Goal: Task Accomplishment & Management: Use online tool/utility

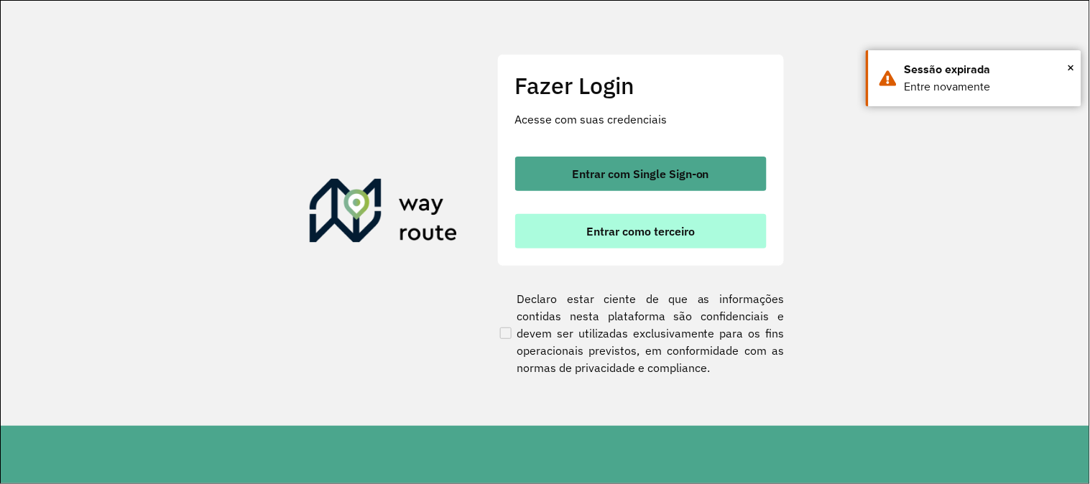
click at [626, 231] on span "Entrar como terceiro" at bounding box center [640, 231] width 108 height 11
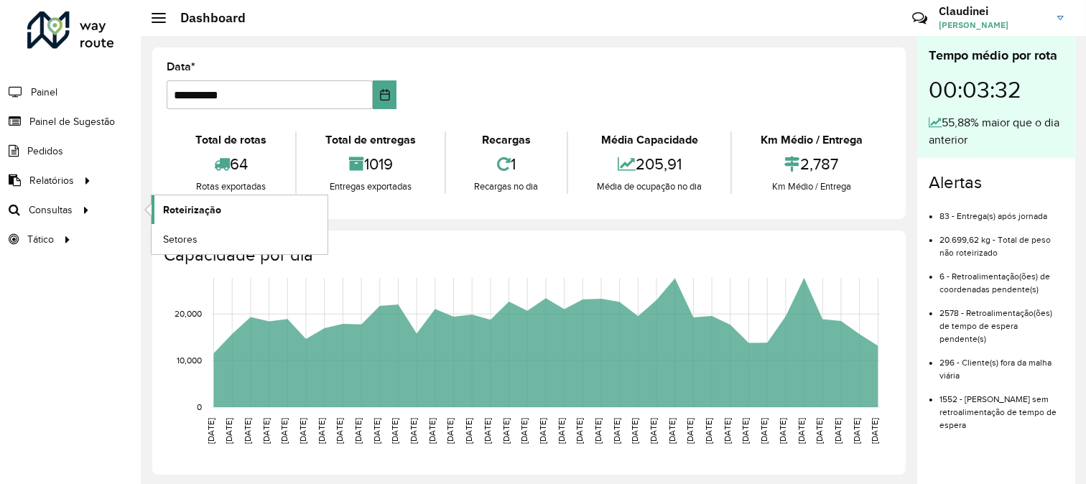
click at [217, 205] on span "Roteirização" at bounding box center [192, 210] width 58 height 15
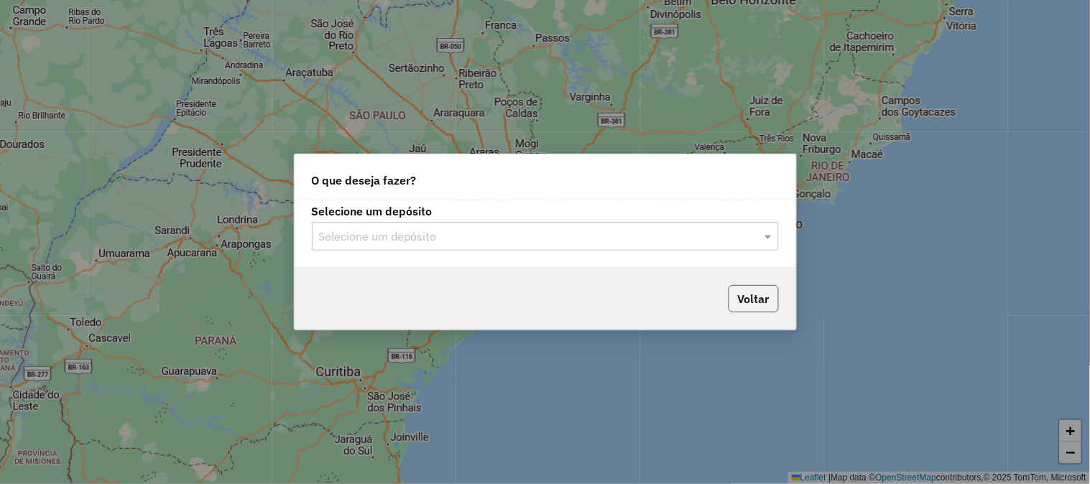
click at [741, 297] on button "Voltar" at bounding box center [753, 298] width 50 height 27
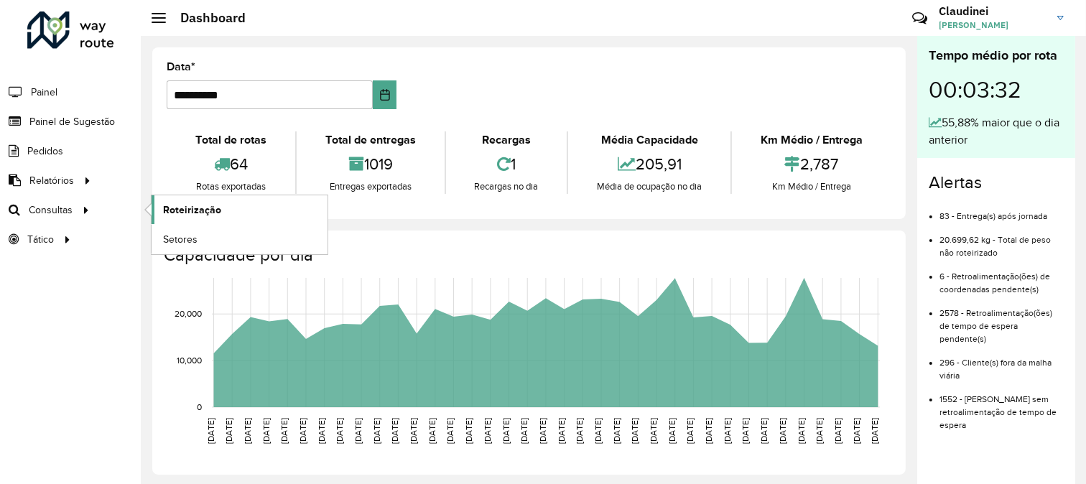
click at [182, 213] on span "Roteirização" at bounding box center [192, 210] width 58 height 15
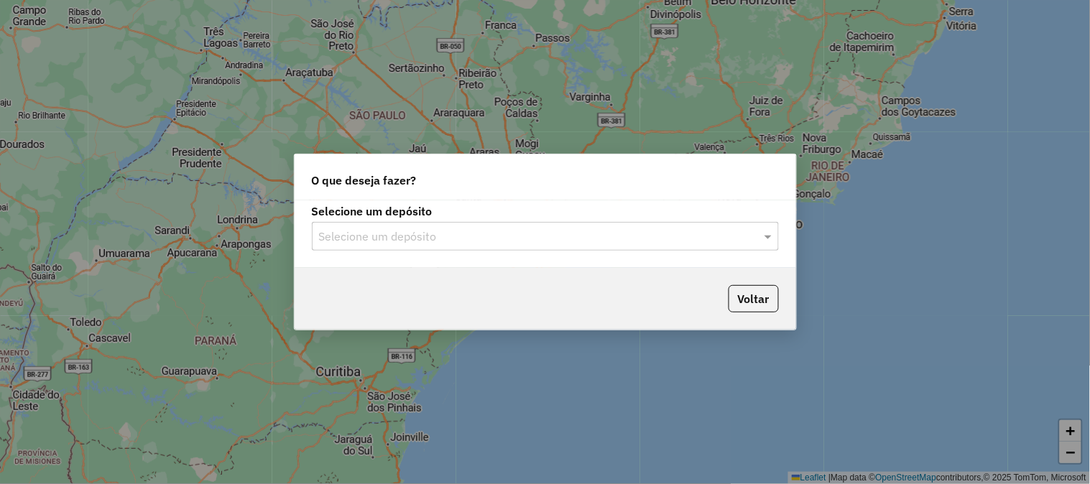
click at [640, 230] on input "text" at bounding box center [531, 236] width 424 height 17
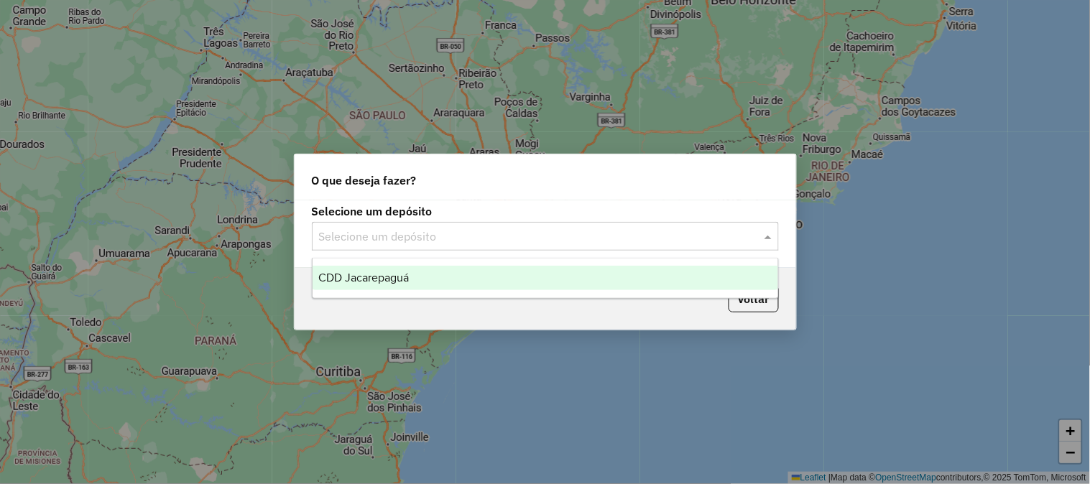
click at [445, 281] on div "CDD Jacarepaguá" at bounding box center [544, 278] width 465 height 24
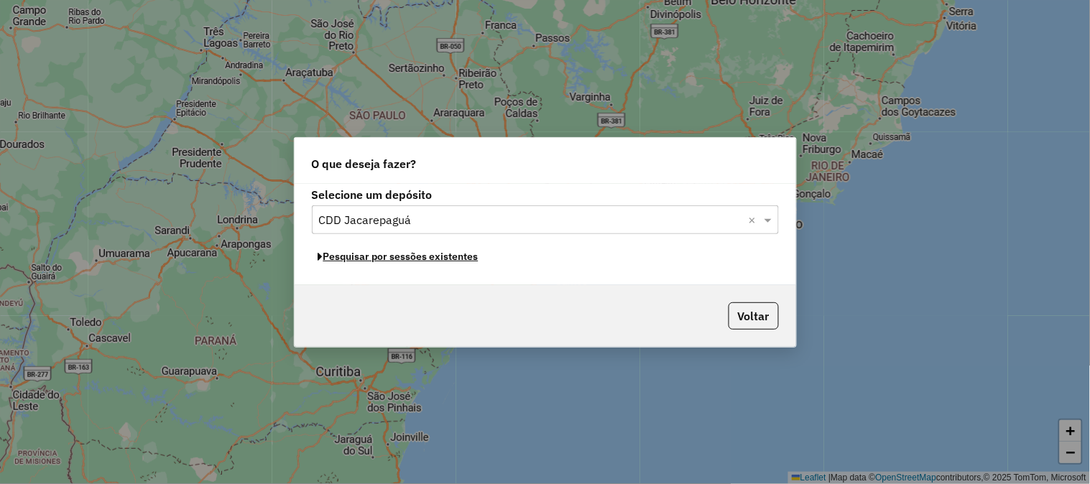
click at [422, 257] on button "Pesquisar por sessões existentes" at bounding box center [398, 257] width 173 height 22
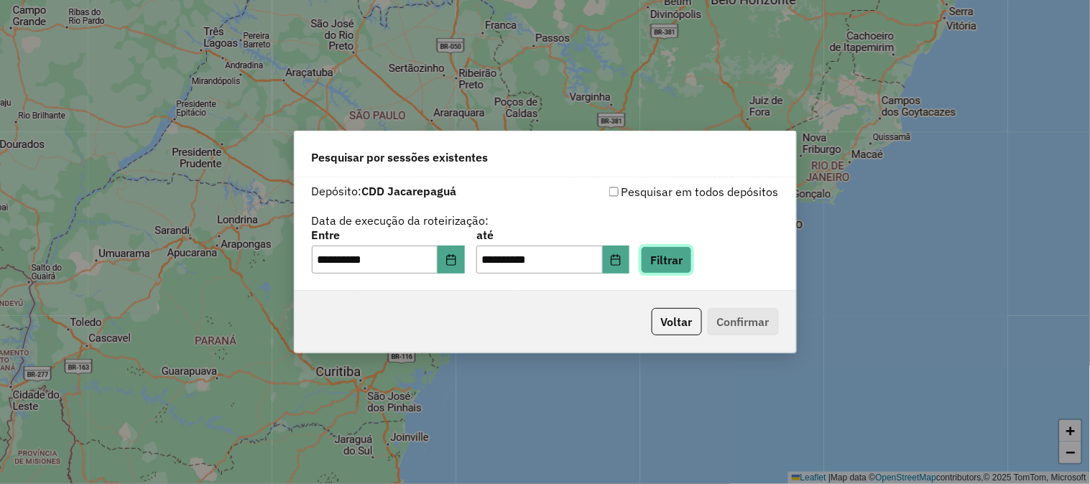
click at [692, 266] on button "Filtrar" at bounding box center [666, 259] width 51 height 27
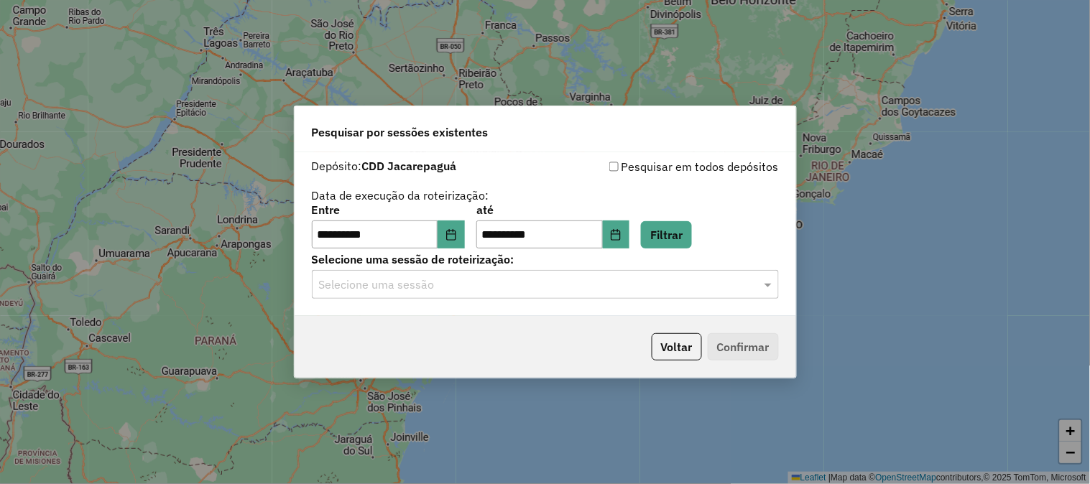
click at [462, 284] on input "text" at bounding box center [531, 285] width 424 height 17
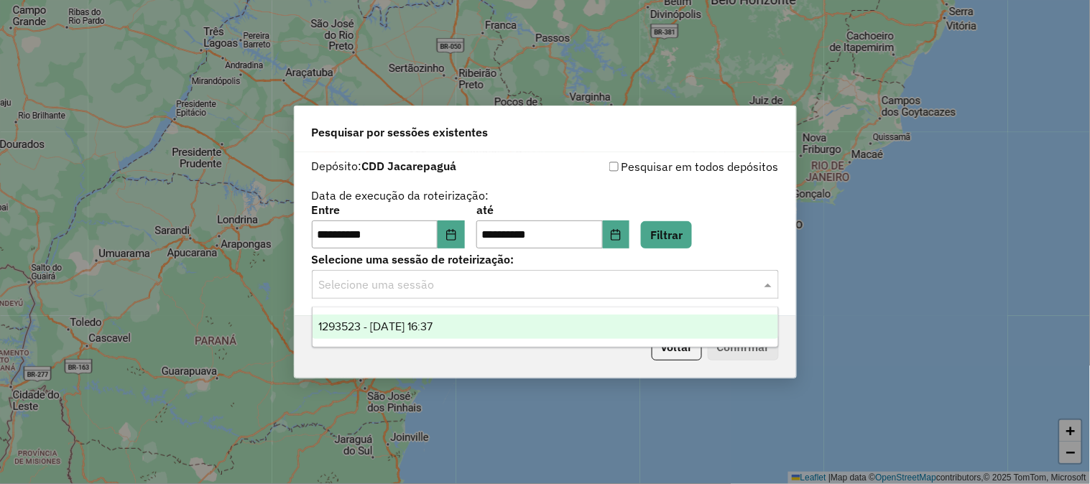
click at [422, 325] on span "1293523 - 13/10/2025 16:37" at bounding box center [375, 326] width 114 height 12
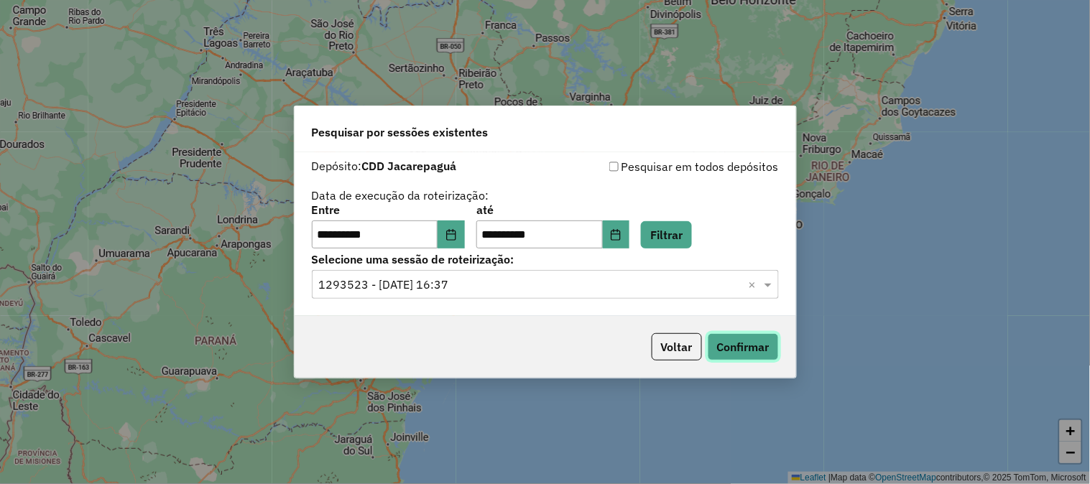
click at [737, 343] on button "Confirmar" at bounding box center [742, 346] width 71 height 27
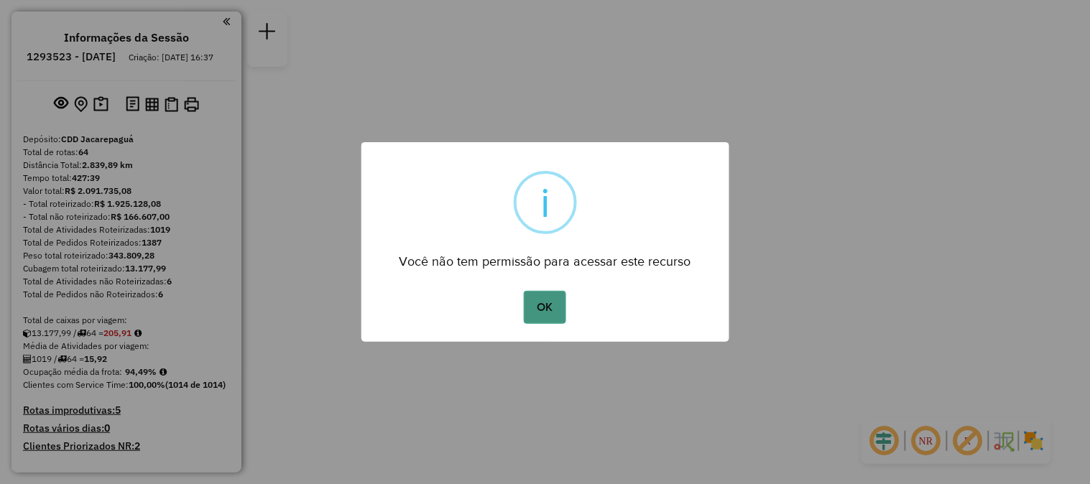
click at [547, 312] on button "OK" at bounding box center [545, 307] width 42 height 33
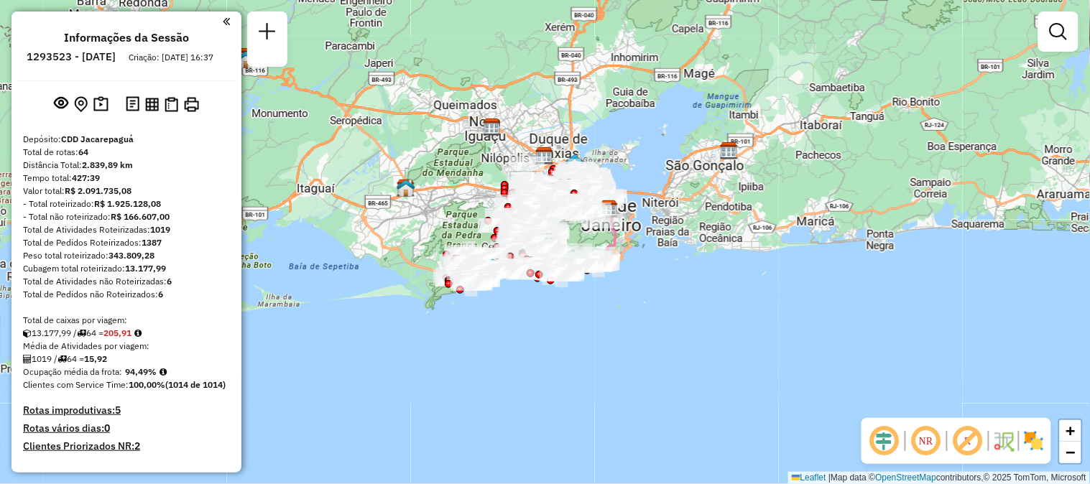
scroll to position [3270, 0]
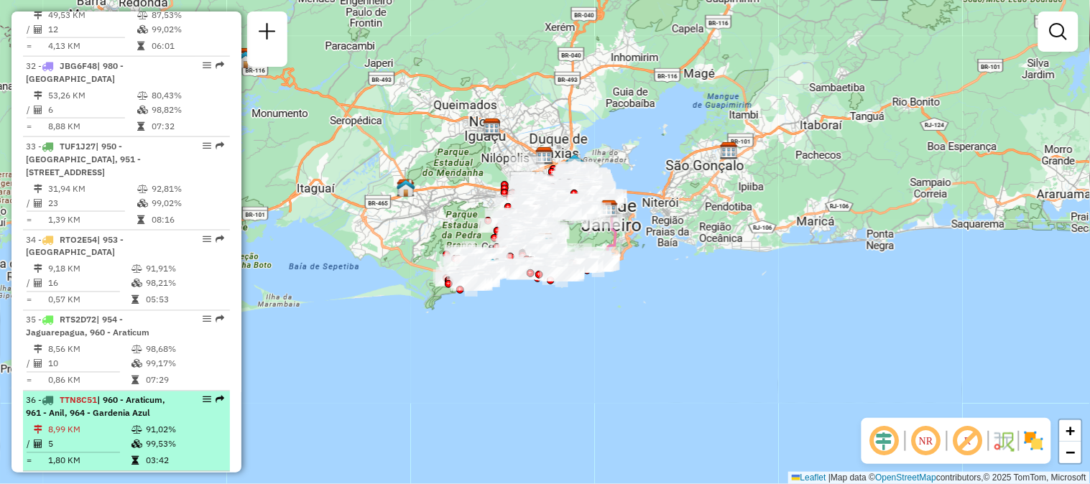
click at [216, 396] on em at bounding box center [219, 400] width 9 height 9
select select "**********"
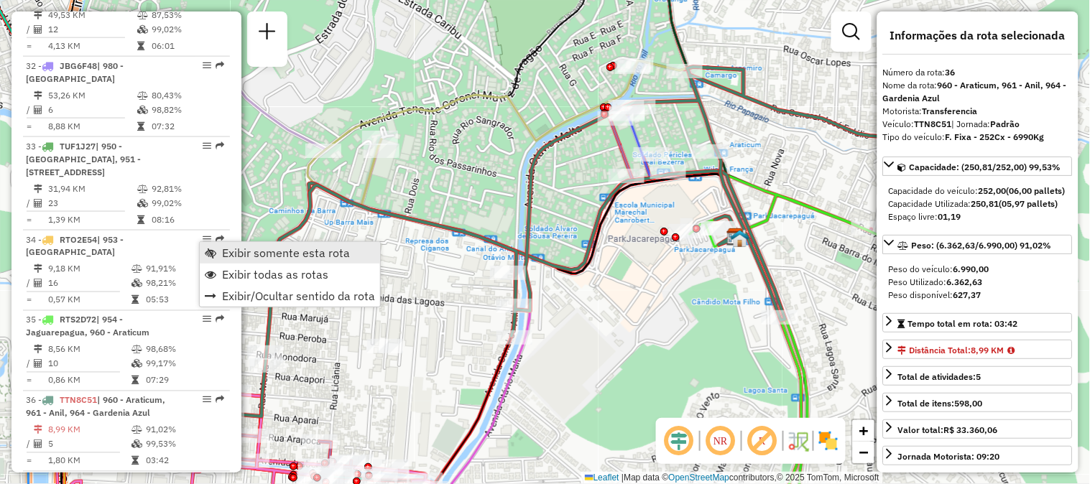
click at [241, 256] on span "Exibir somente esta rota" at bounding box center [286, 252] width 128 height 11
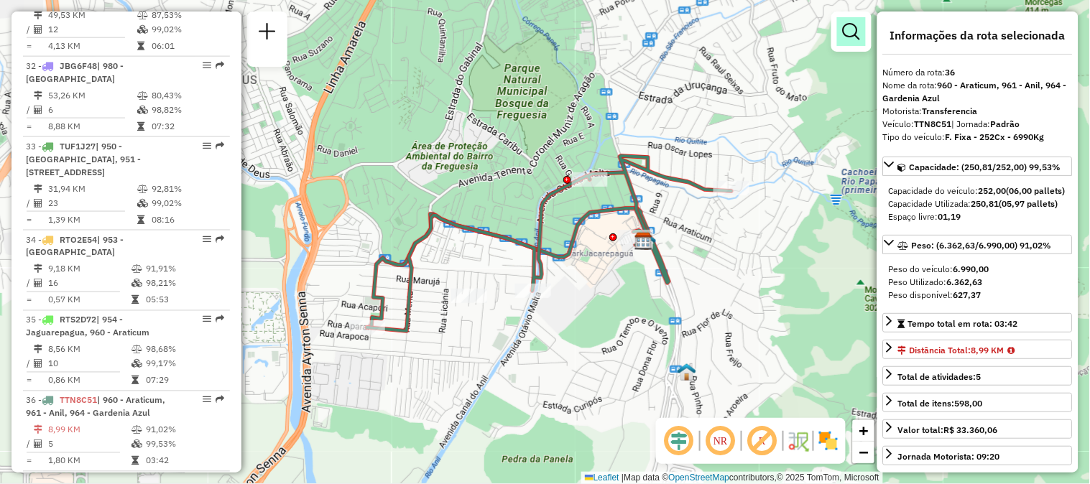
scroll to position [2734, 0]
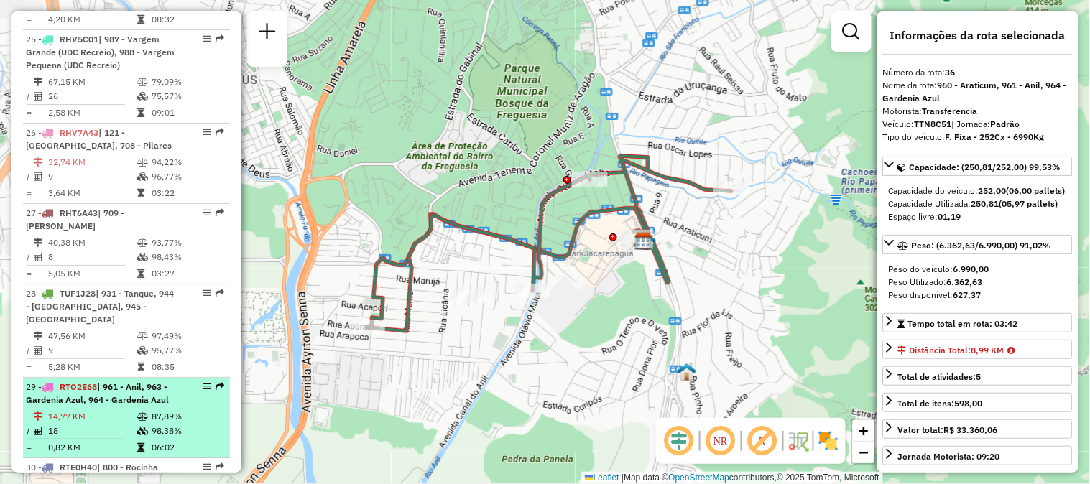
click at [216, 382] on em at bounding box center [219, 386] width 9 height 9
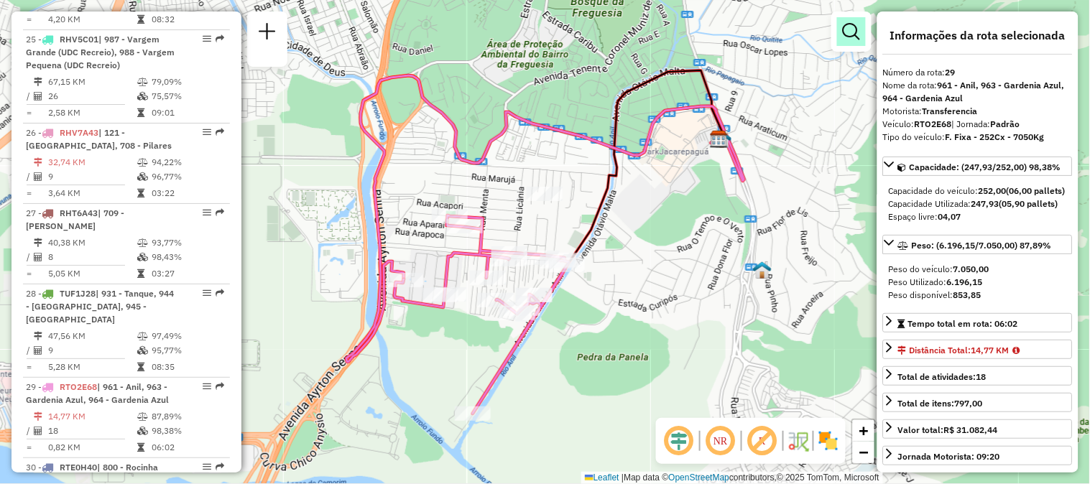
scroll to position [3110, 0]
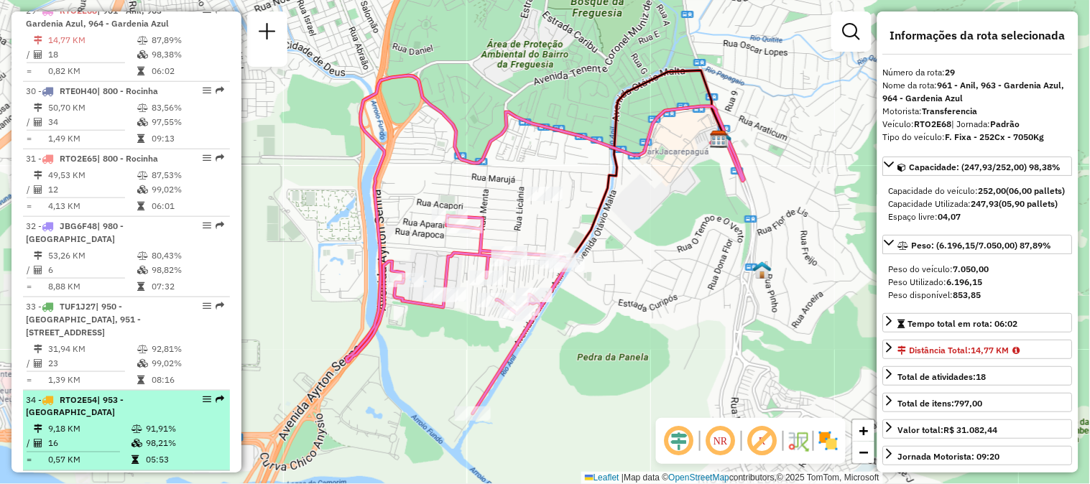
click at [217, 395] on em at bounding box center [219, 399] width 9 height 9
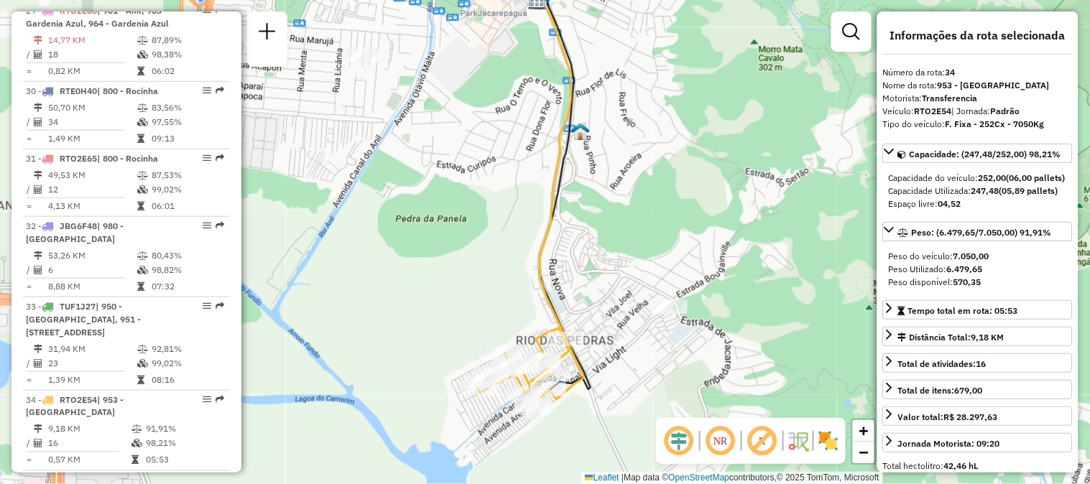
drag, startPoint x: 601, startPoint y: 303, endPoint x: 589, endPoint y: 249, distance: 55.2
click at [589, 249] on div "Janela de atendimento Grade de atendimento Capacidade Transportadoras Veículos …" at bounding box center [545, 242] width 1090 height 484
click at [217, 475] on em at bounding box center [219, 479] width 9 height 9
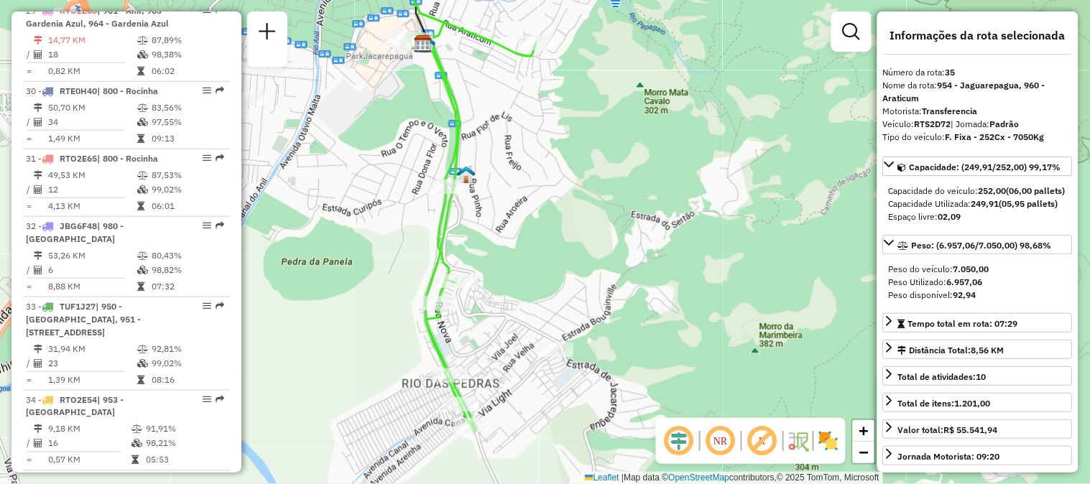
drag, startPoint x: 709, startPoint y: 240, endPoint x: 615, endPoint y: 202, distance: 101.5
click at [615, 202] on div "Janela de atendimento Grade de atendimento Capacidade Transportadoras Veículos …" at bounding box center [545, 242] width 1090 height 484
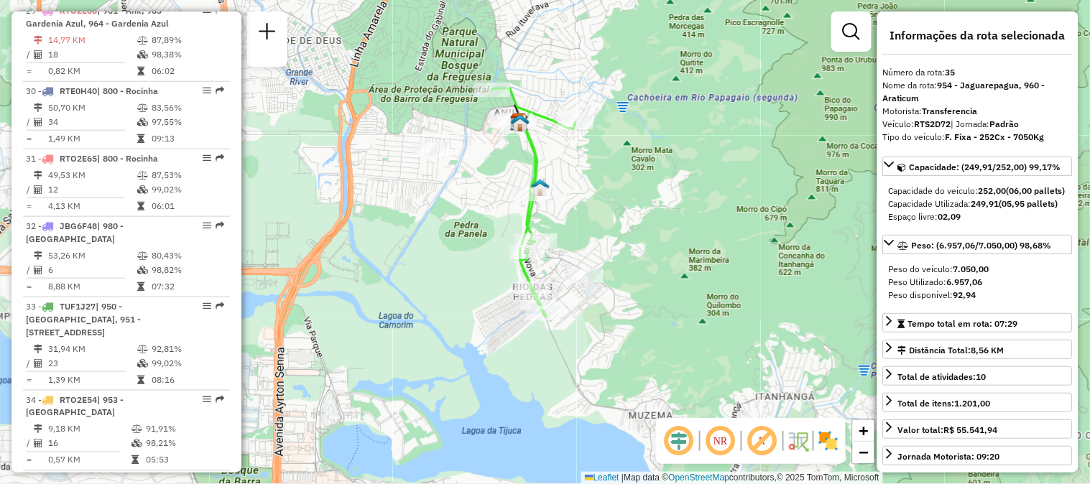
scroll to position [3351, 0]
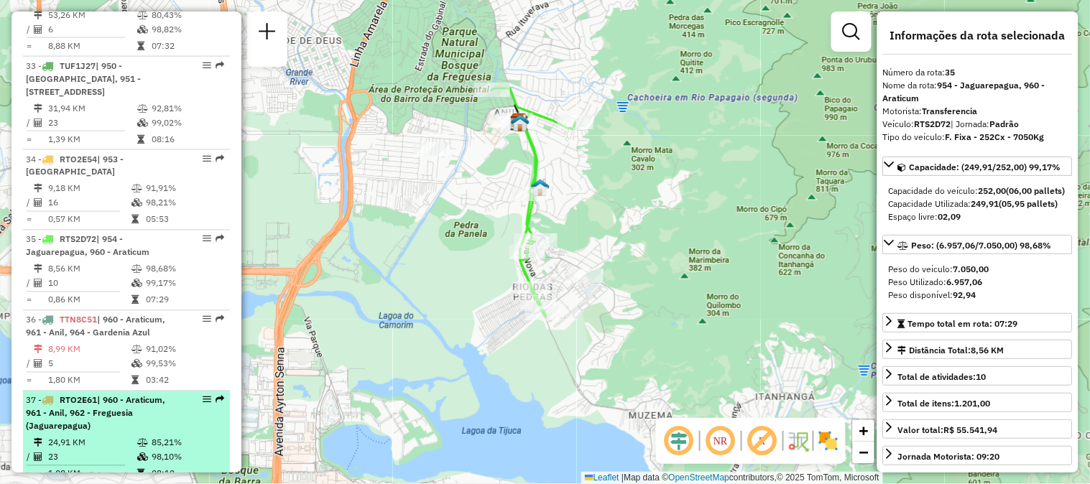
click at [215, 396] on em at bounding box center [219, 400] width 9 height 9
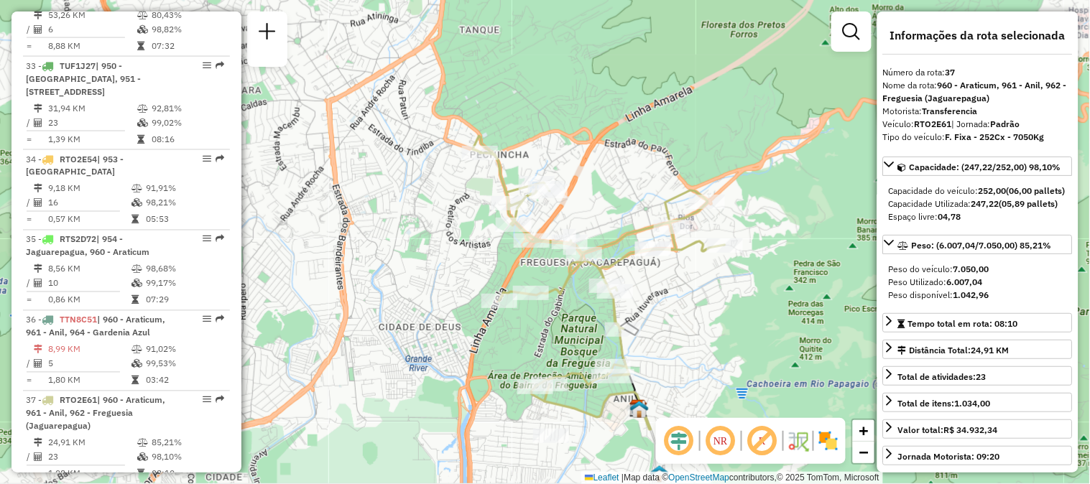
scroll to position [1640, 0]
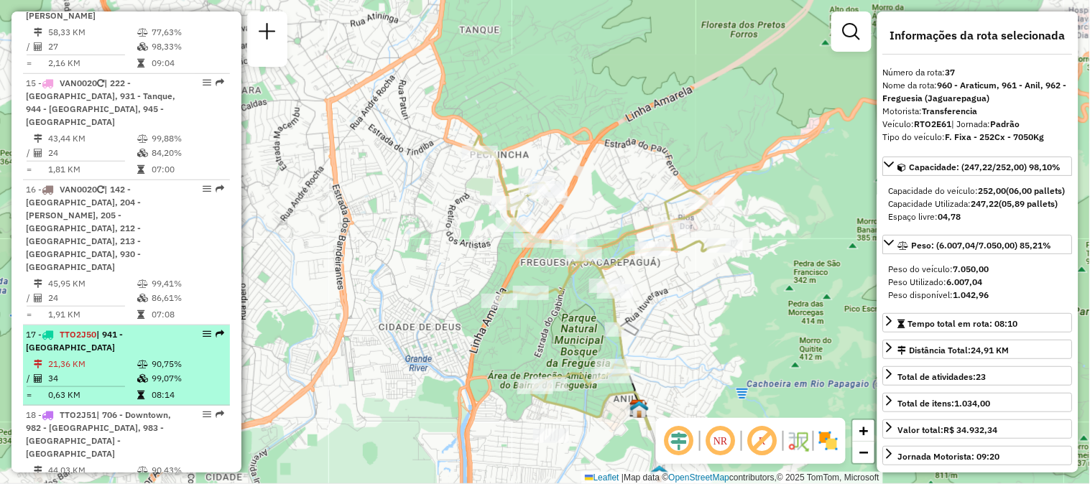
click at [215, 330] on em at bounding box center [219, 334] width 9 height 9
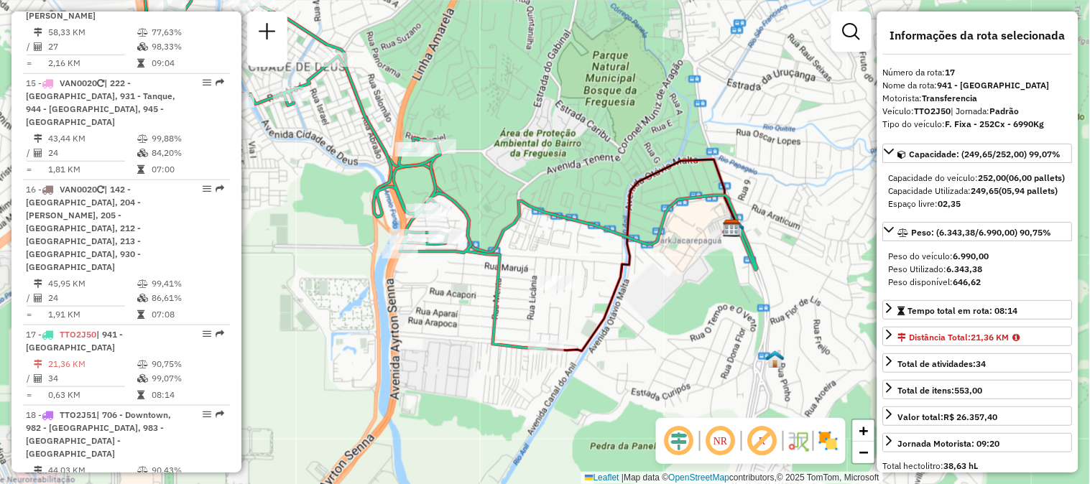
scroll to position [3351, 0]
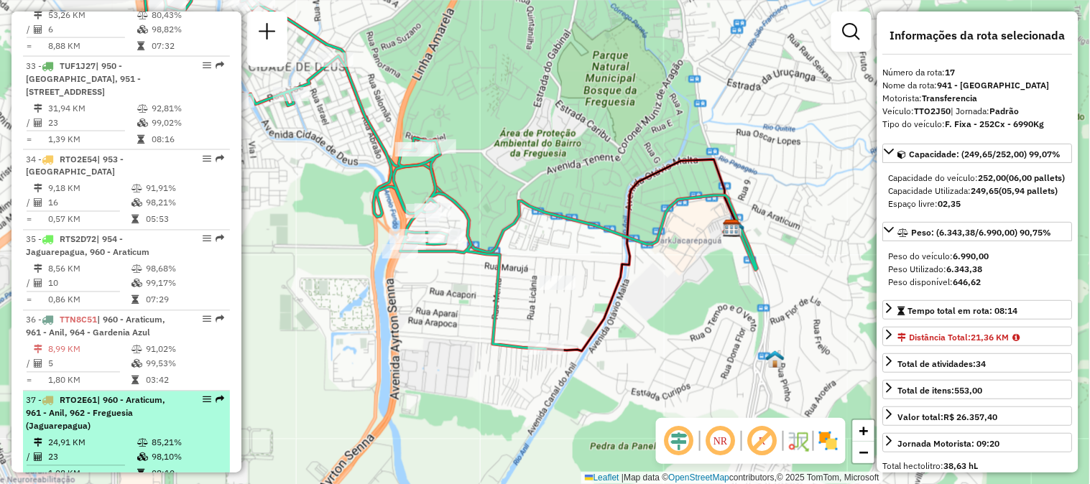
click at [218, 396] on em at bounding box center [219, 400] width 9 height 9
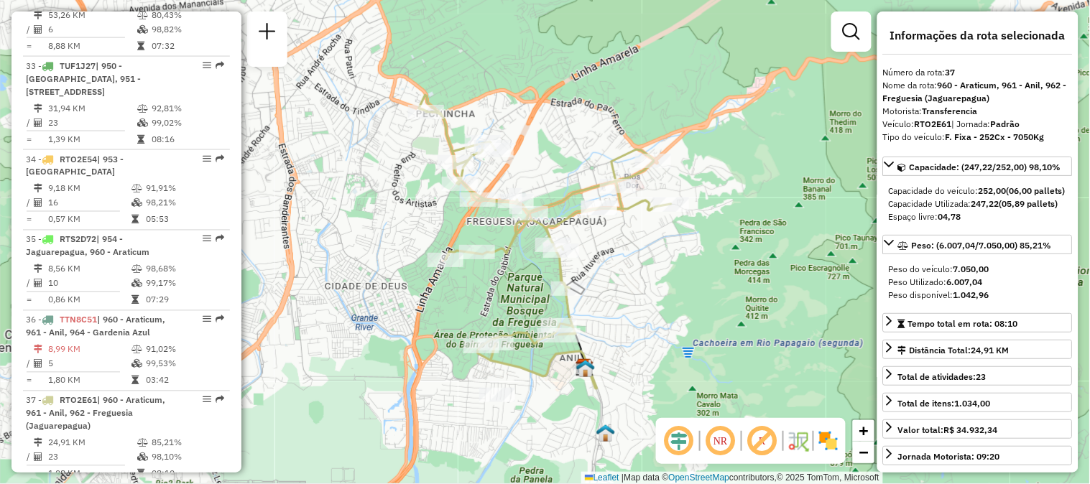
scroll to position [3017, 0]
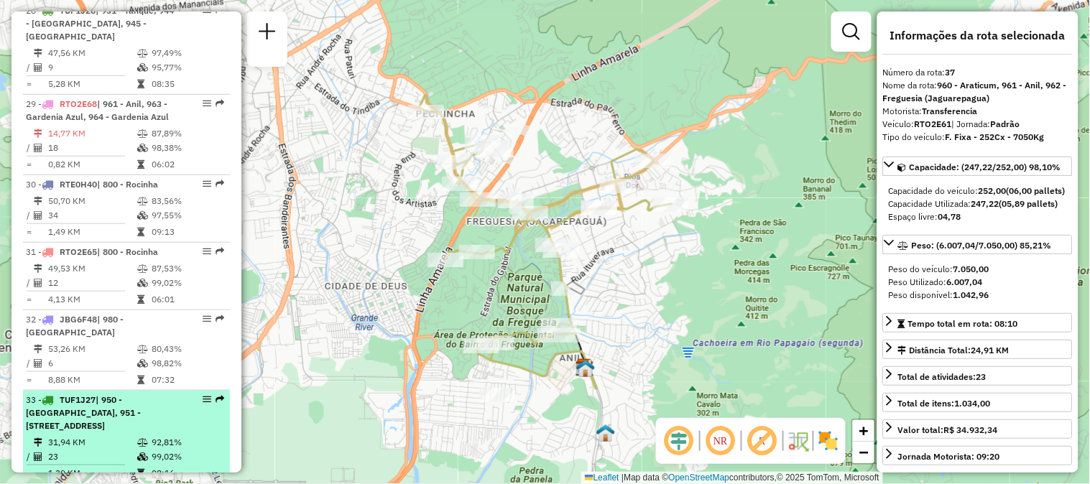
click at [215, 395] on em at bounding box center [219, 399] width 9 height 9
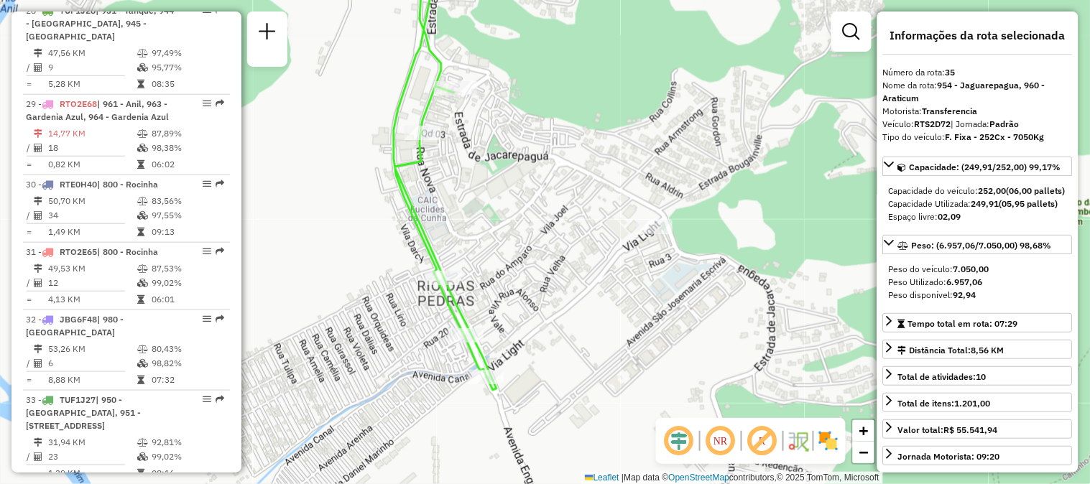
drag, startPoint x: 512, startPoint y: 340, endPoint x: 498, endPoint y: 283, distance: 58.4
click at [499, 284] on div "Janela de atendimento Grade de atendimento Capacidade Transportadoras Veículos …" at bounding box center [545, 242] width 1090 height 484
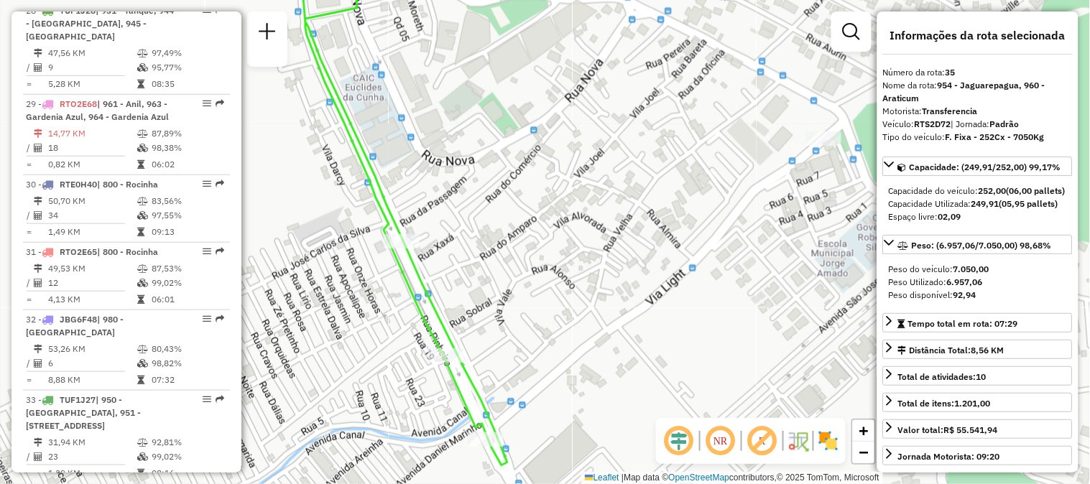
click at [215, 483] on em at bounding box center [219, 492] width 9 height 9
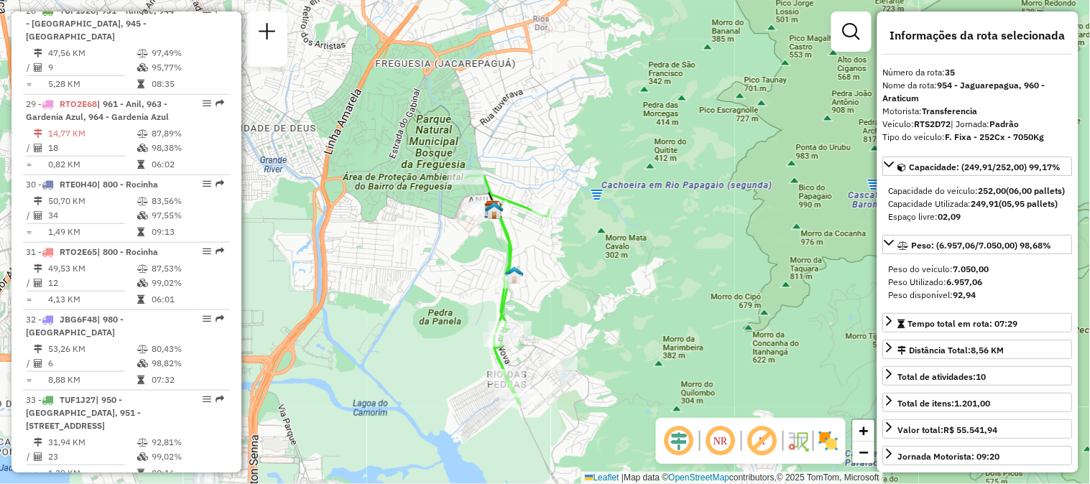
scroll to position [2734, 0]
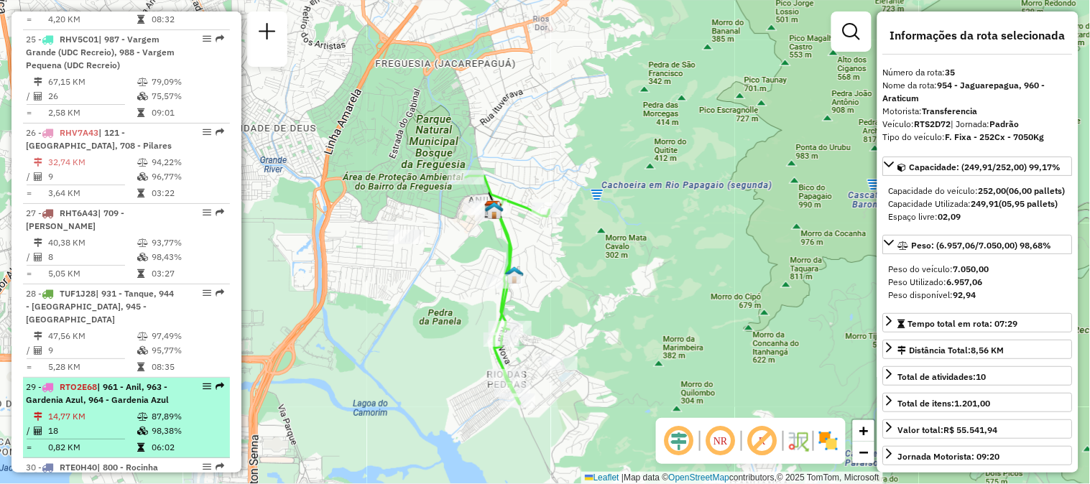
click at [212, 378] on li "29 - RTO2E68 | 961 - Anil, 963 - [GEOGRAPHIC_DATA], 964 - Gardenia Azul 14,77 K…" at bounding box center [126, 418] width 207 height 80
